Goal: Find specific page/section: Find specific page/section

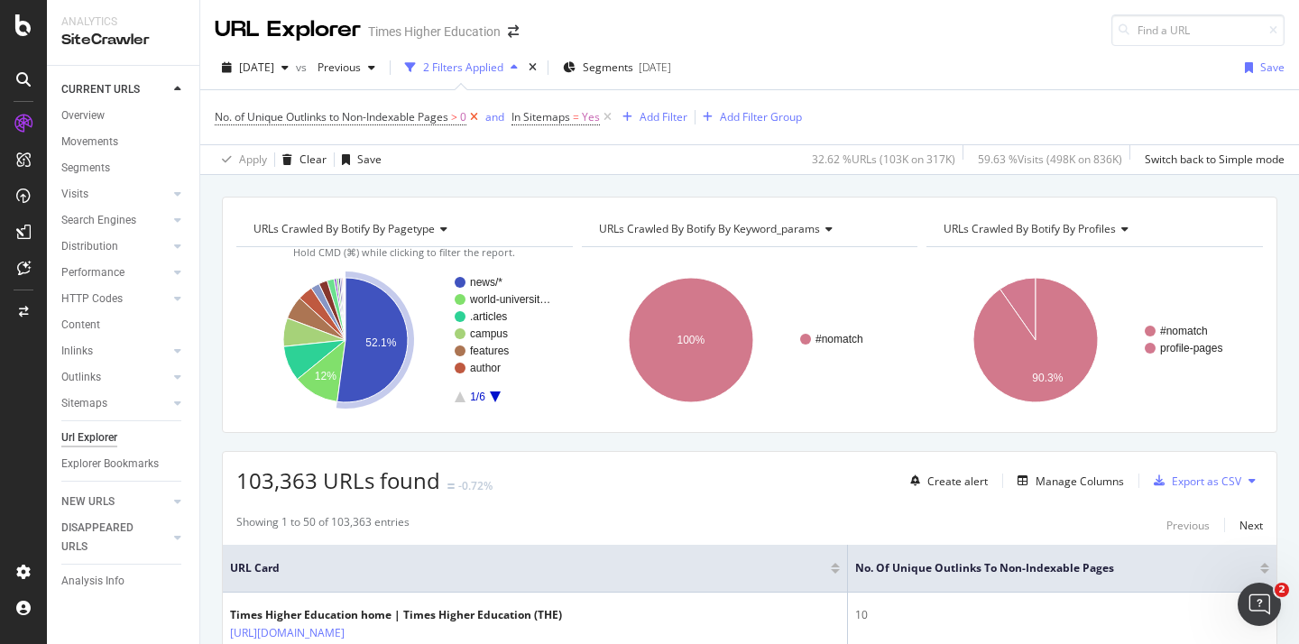
click at [475, 118] on icon at bounding box center [473, 117] width 15 height 18
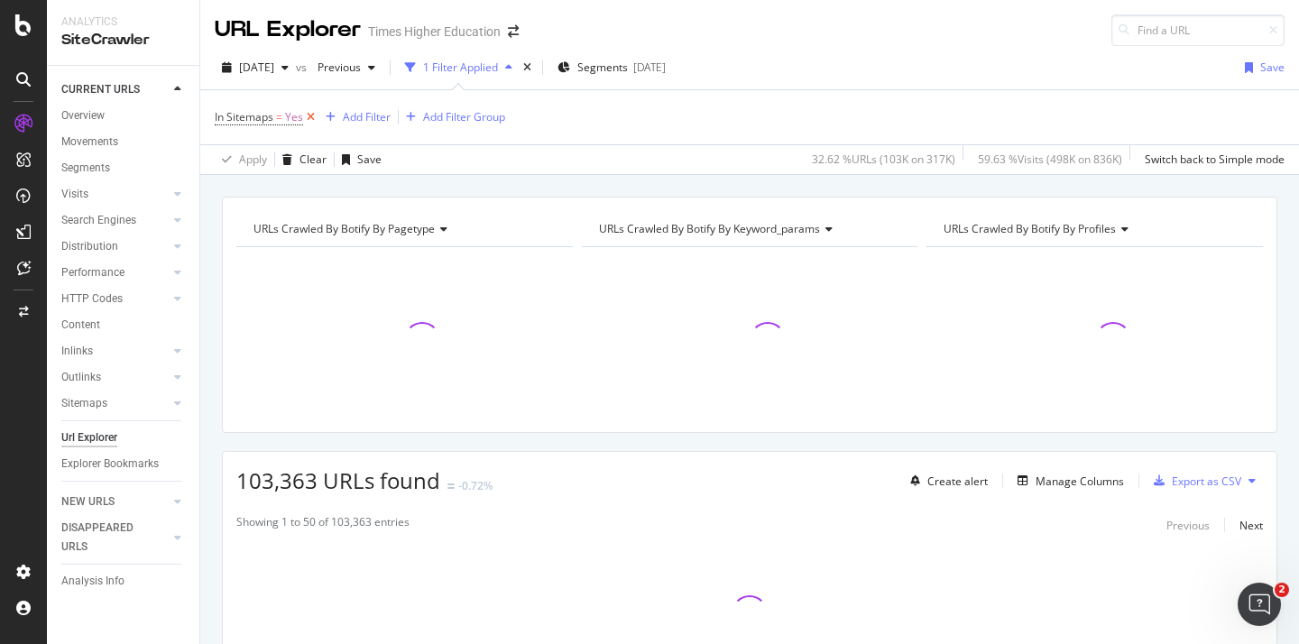
click at [315, 113] on icon at bounding box center [310, 117] width 15 height 18
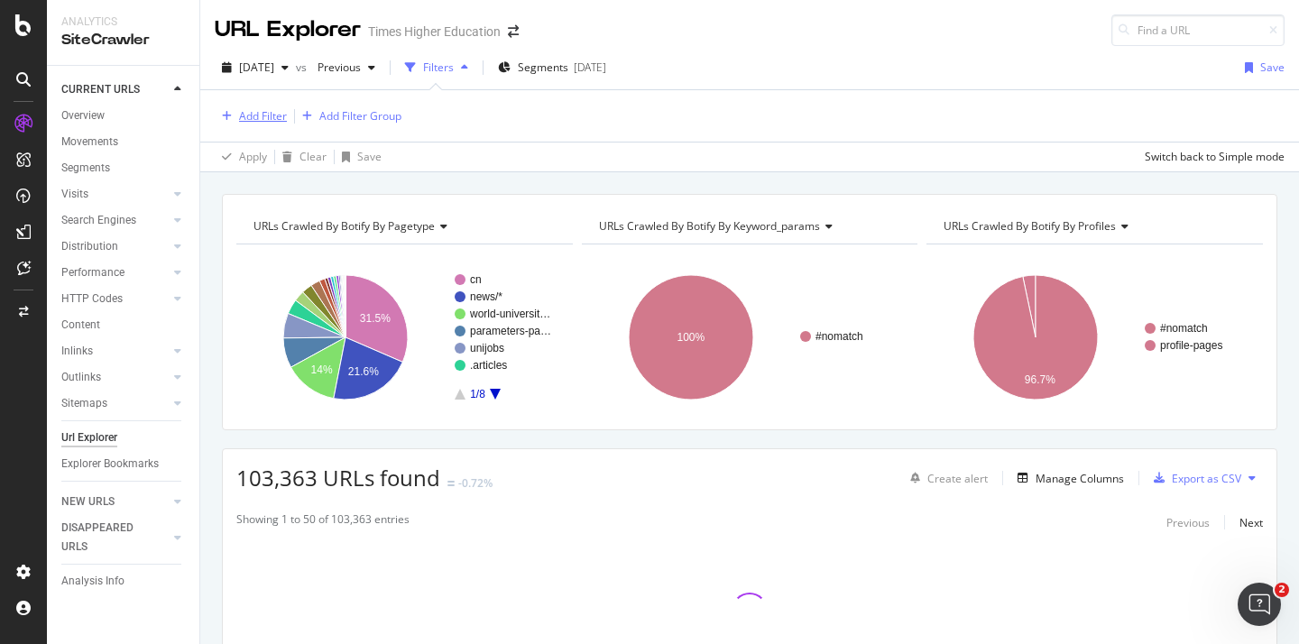
click at [248, 119] on div "Add Filter" at bounding box center [263, 115] width 48 height 15
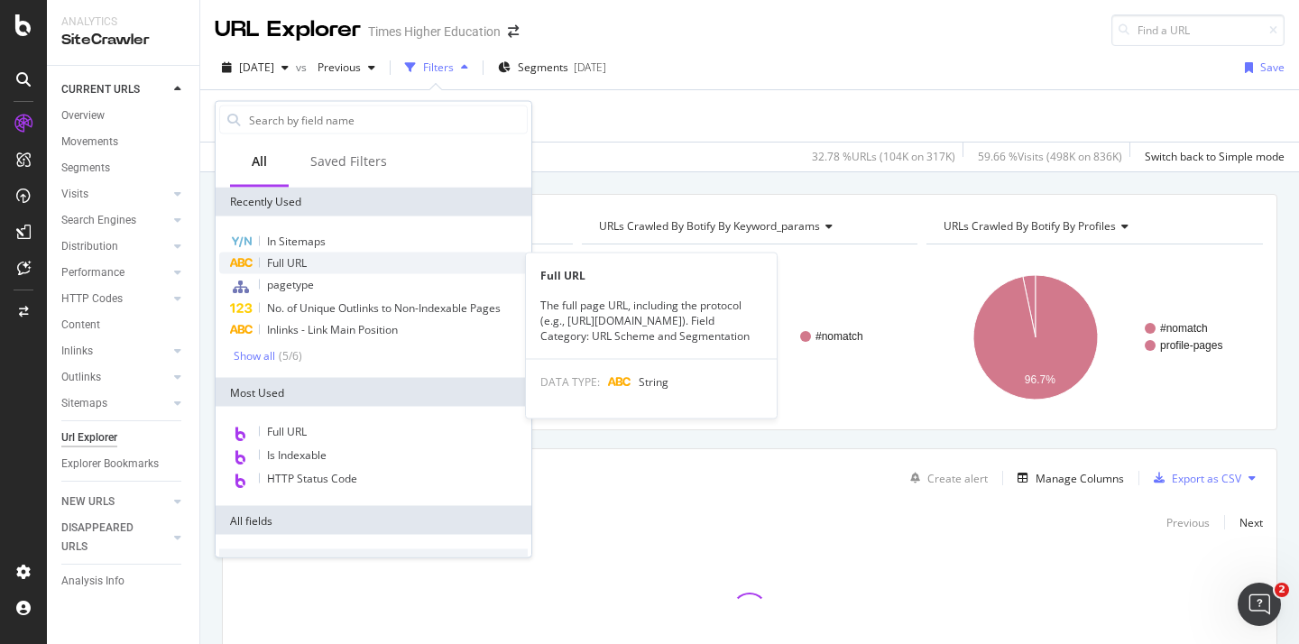
click at [274, 259] on span "Full URL" at bounding box center [287, 262] width 40 height 15
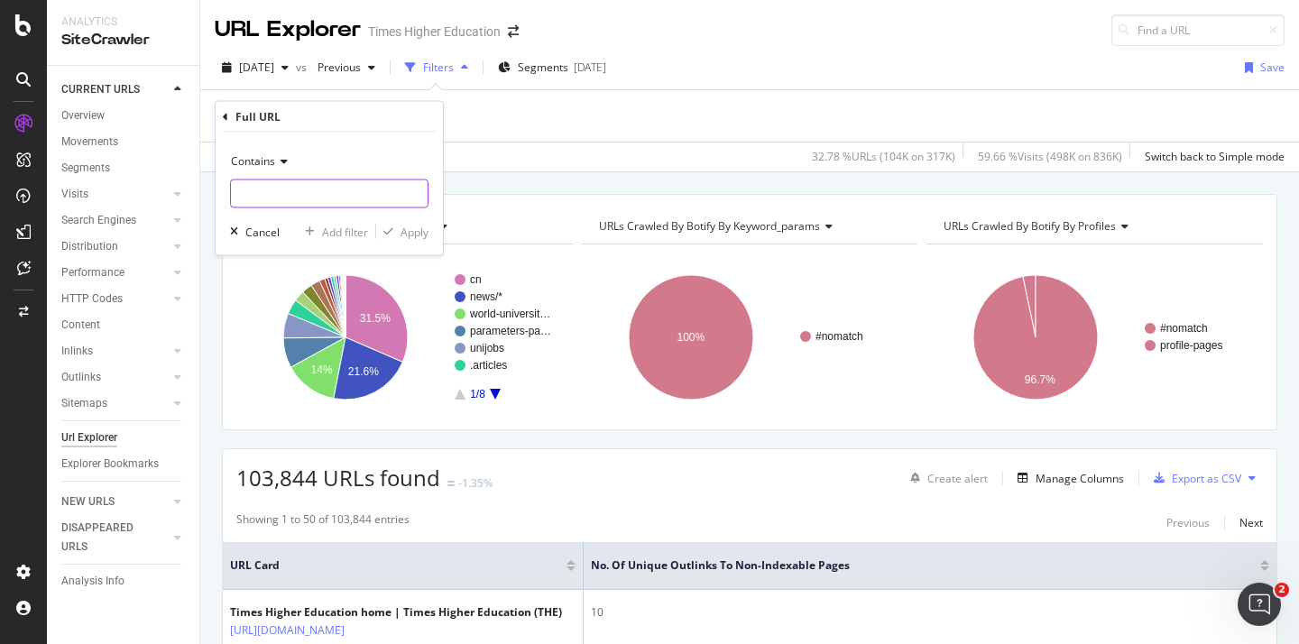
click at [276, 195] on input "text" at bounding box center [329, 194] width 197 height 29
paste input "[URL][DOMAIN_NAME]"
type input "[URL][DOMAIN_NAME]"
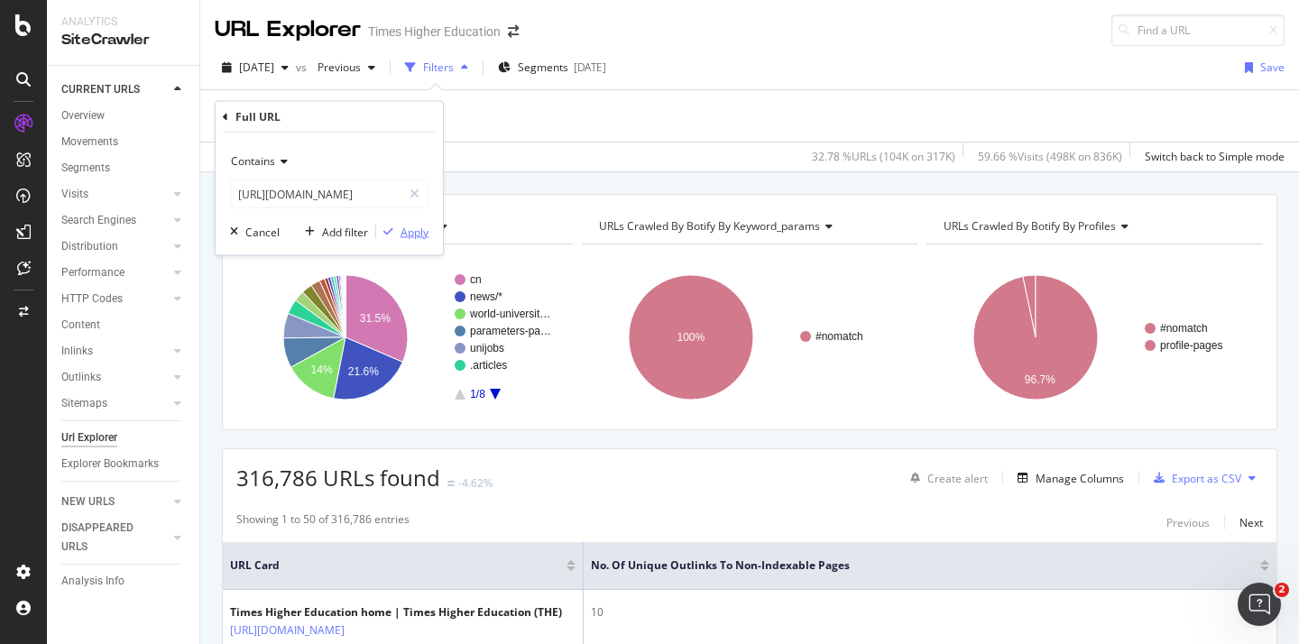
click at [414, 231] on div "Apply" at bounding box center [415, 231] width 28 height 15
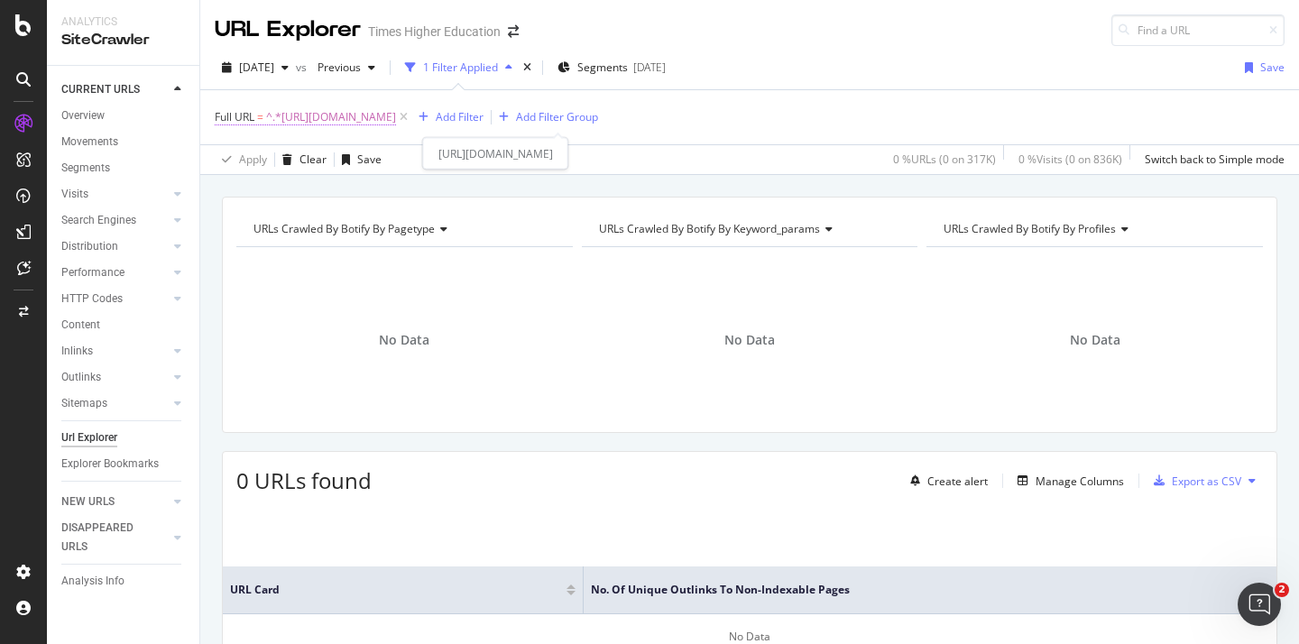
click at [396, 117] on span "^.*[URL][DOMAIN_NAME]" at bounding box center [331, 117] width 130 height 25
click at [754, 49] on div "[DATE] vs Previous 1 Filter Applied Segments [DATE] Save Full URL = ^.*[URL][DO…" at bounding box center [749, 110] width 1099 height 129
